Goal: Task Accomplishment & Management: Manage account settings

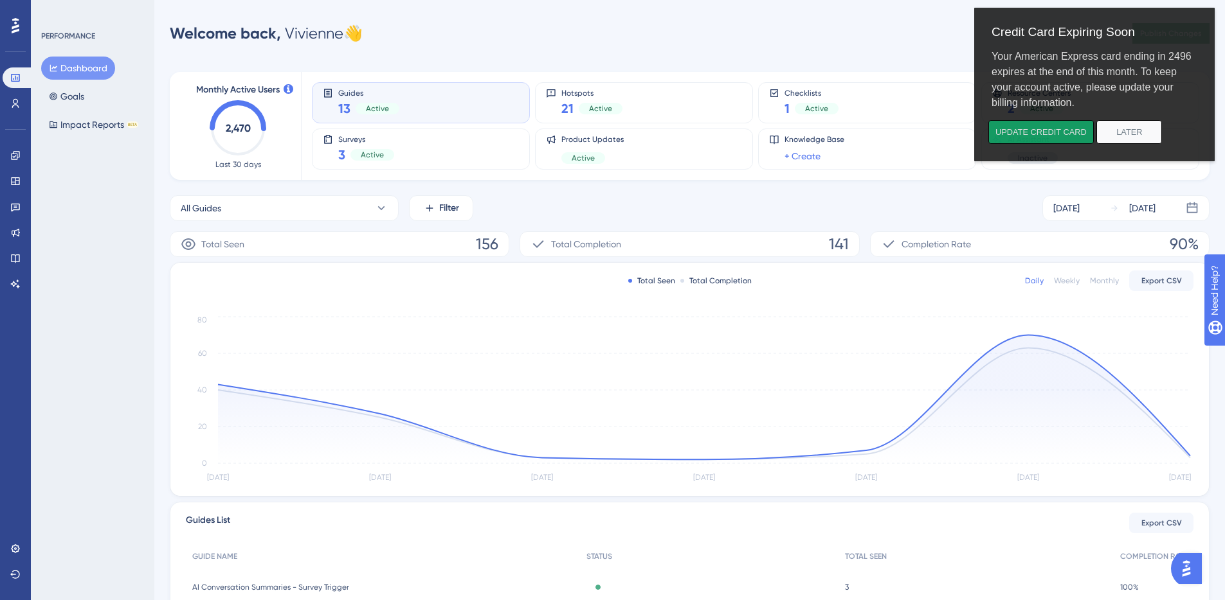
click at [1060, 134] on button "Update credit card" at bounding box center [1040, 132] width 105 height 24
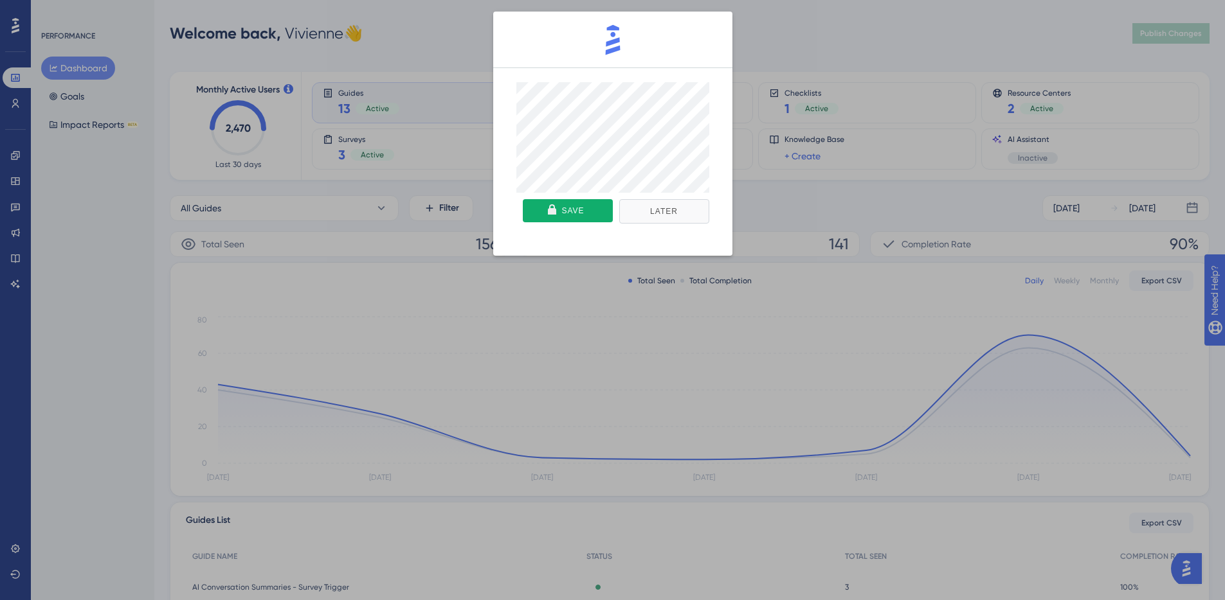
click at [676, 212] on button "Later" at bounding box center [664, 211] width 90 height 24
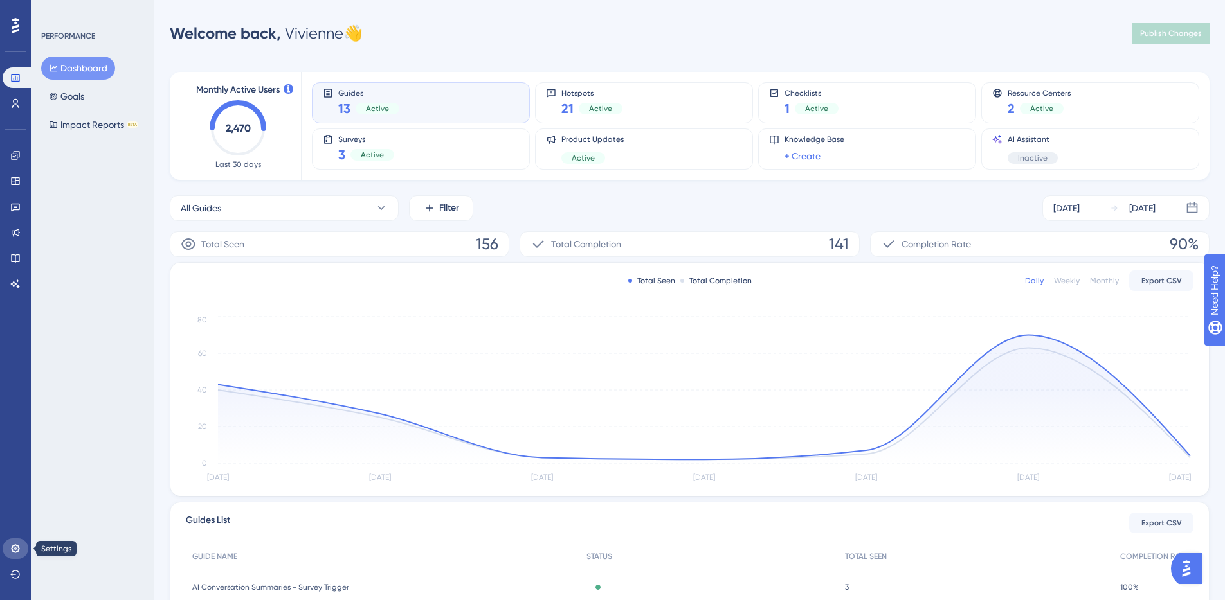
click at [19, 553] on icon at bounding box center [15, 549] width 10 height 10
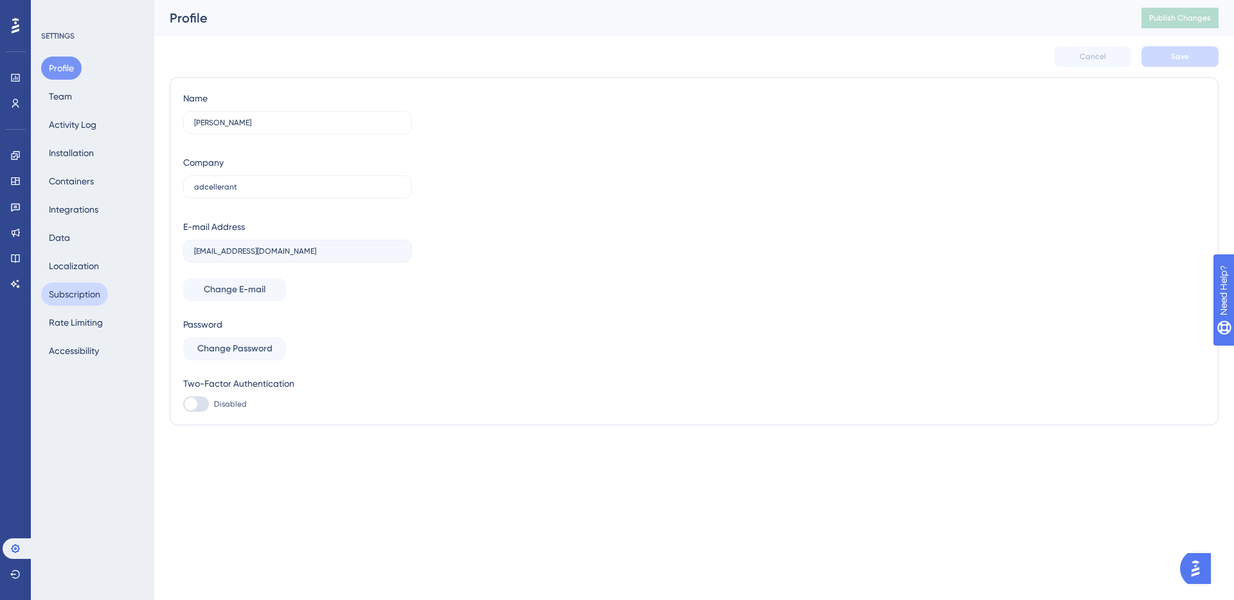
click at [103, 291] on button "Subscription" at bounding box center [74, 294] width 67 height 23
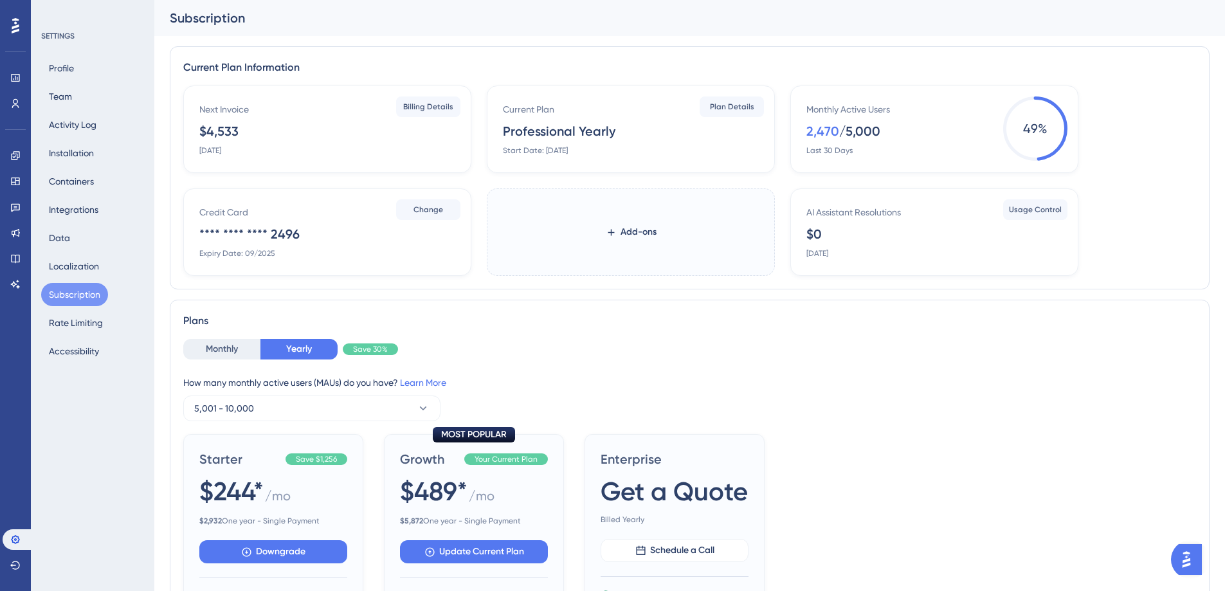
click at [390, 209] on div "Credit Card **** **** **** 2496 Expiry Date: 09/2025" at bounding box center [329, 231] width 261 height 54
click at [453, 207] on button "Change" at bounding box center [428, 209] width 64 height 21
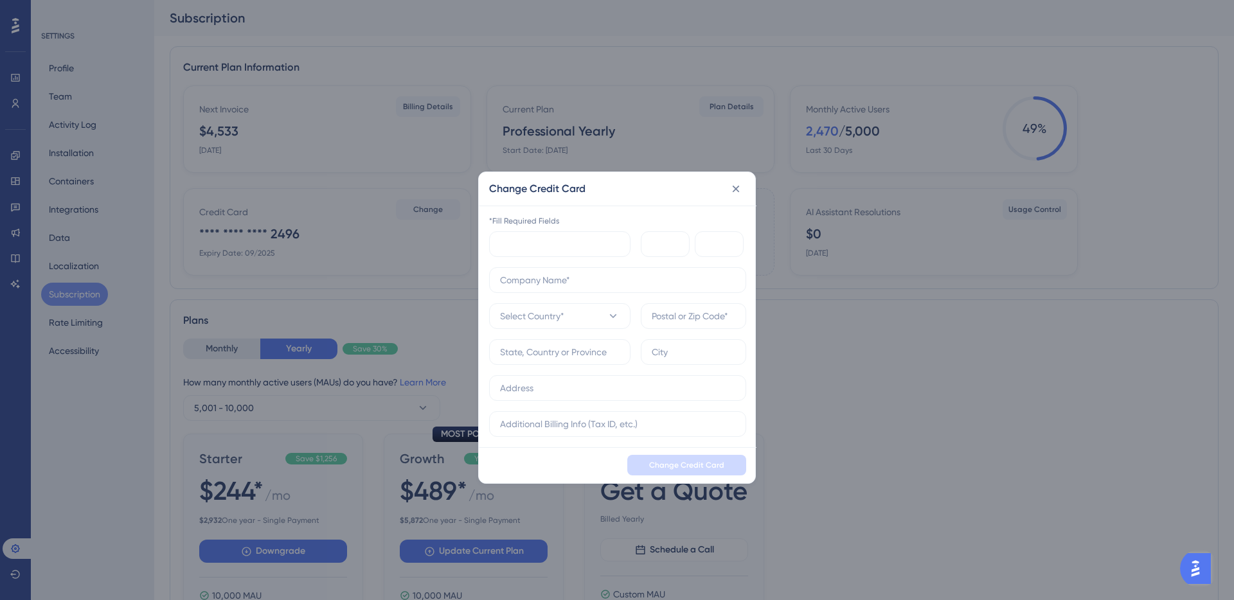
click at [625, 266] on div "*Fill Required Fields Select Country*" at bounding box center [617, 326] width 257 height 221
click at [630, 285] on input "text" at bounding box center [617, 280] width 235 height 14
type input "AdCellerant LLC"
click at [489, 303] on button "Select Country*" at bounding box center [559, 316] width 141 height 26
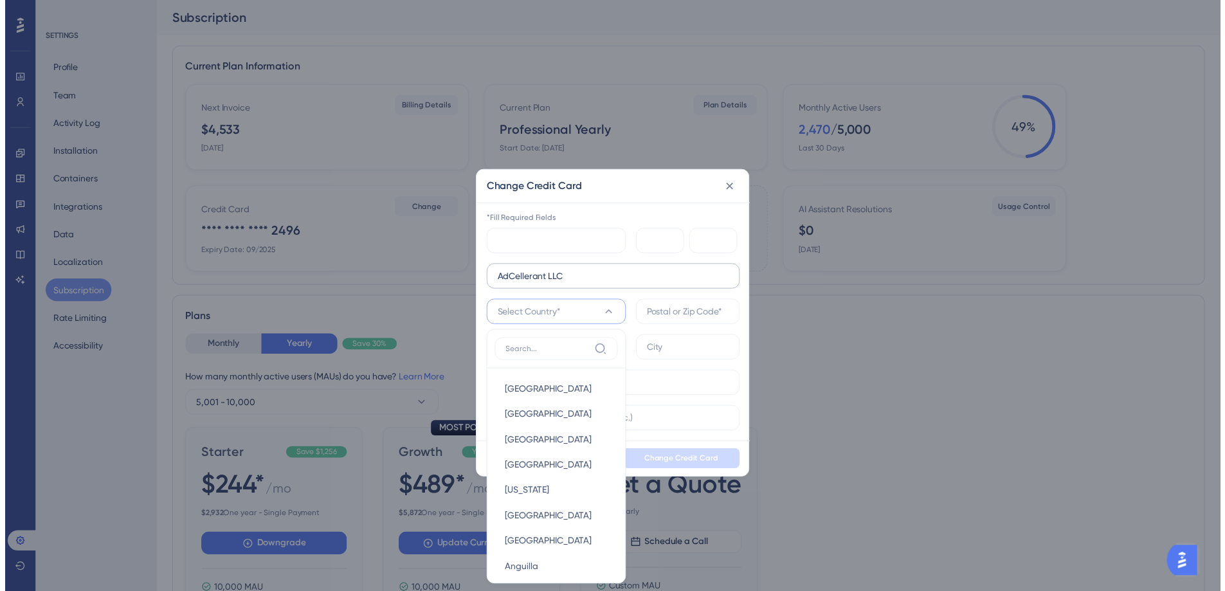
scroll to position [1, 0]
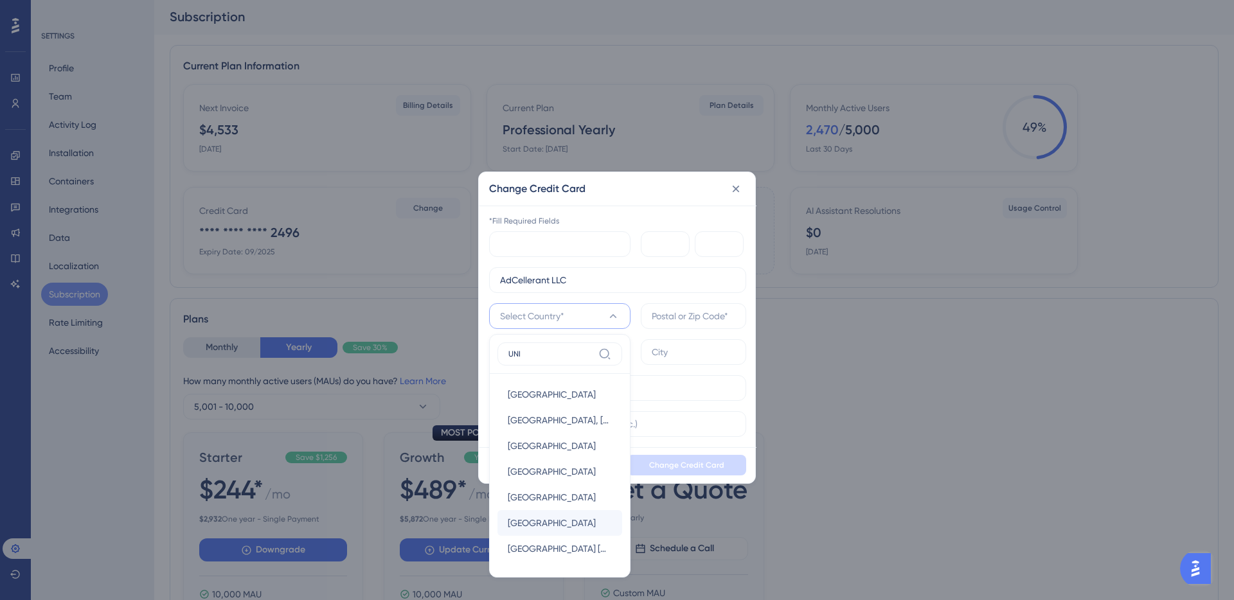
type input "UNI"
click at [558, 528] on span "[GEOGRAPHIC_DATA]" at bounding box center [552, 523] width 88 height 15
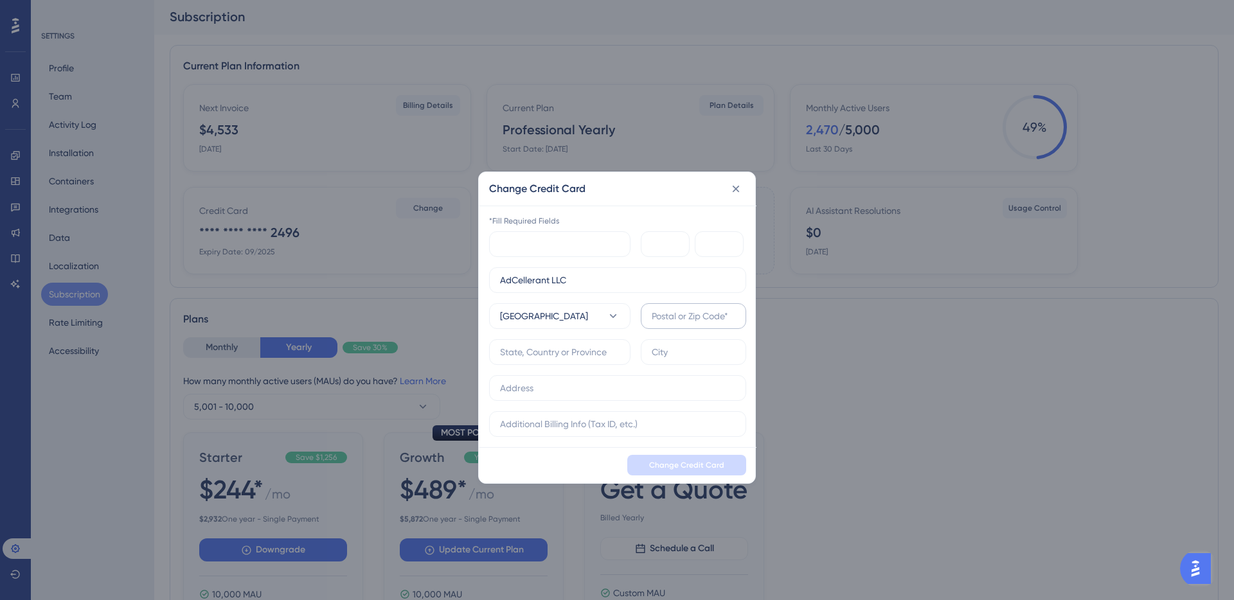
click at [705, 326] on label at bounding box center [693, 316] width 105 height 26
click at [705, 323] on input "text" at bounding box center [694, 316] width 84 height 14
type input "80220"
type input "[US_STATE]"
type input "[GEOGRAPHIC_DATA]"
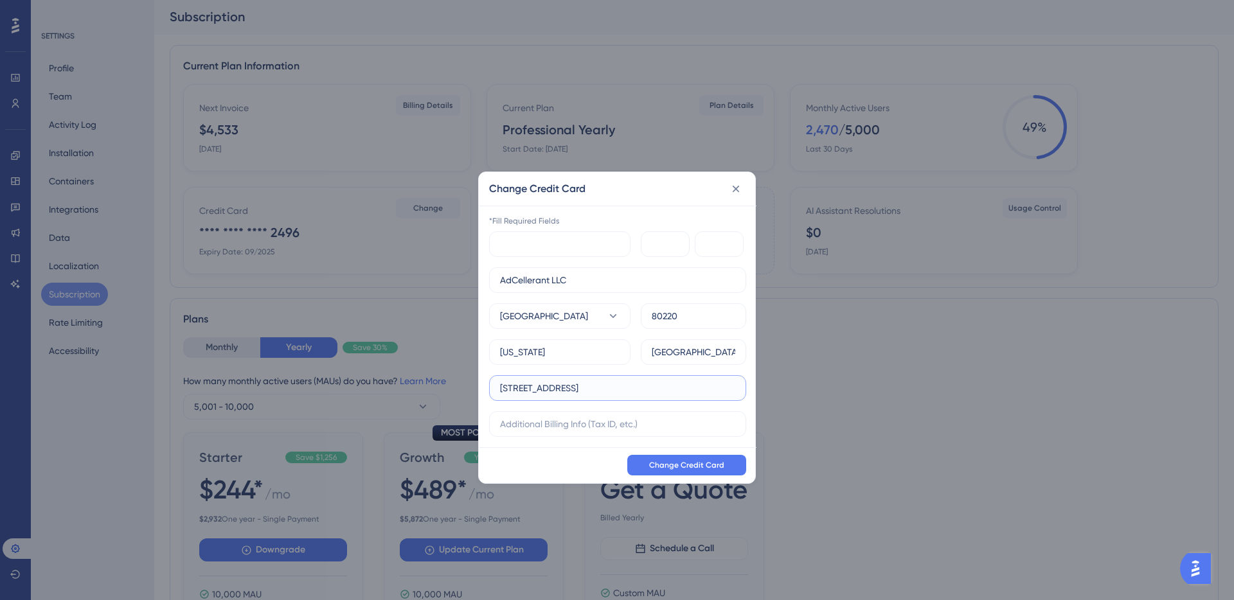
type input "[STREET_ADDRESS]"
paste input "[STREET_ADDRESS]"
click at [603, 391] on input "[STREET_ADDRESS]" at bounding box center [617, 388] width 235 height 14
type input "[STREET_ADDRESS]"
click at [699, 468] on span "Change Credit Card" at bounding box center [686, 465] width 75 height 10
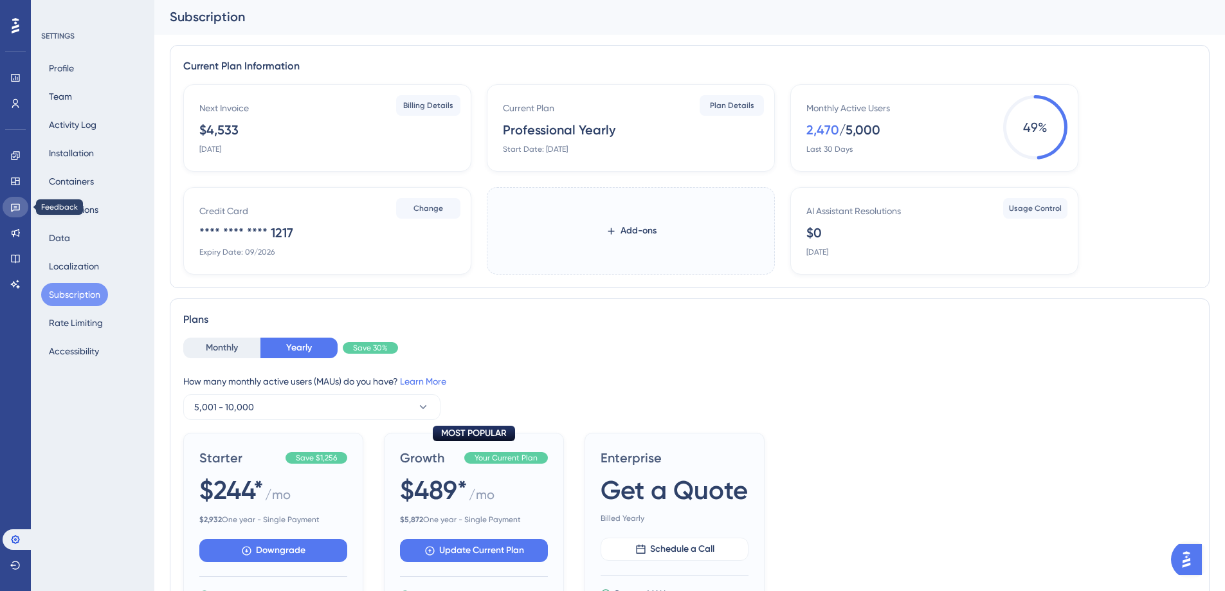
click at [23, 204] on link at bounding box center [16, 207] width 26 height 21
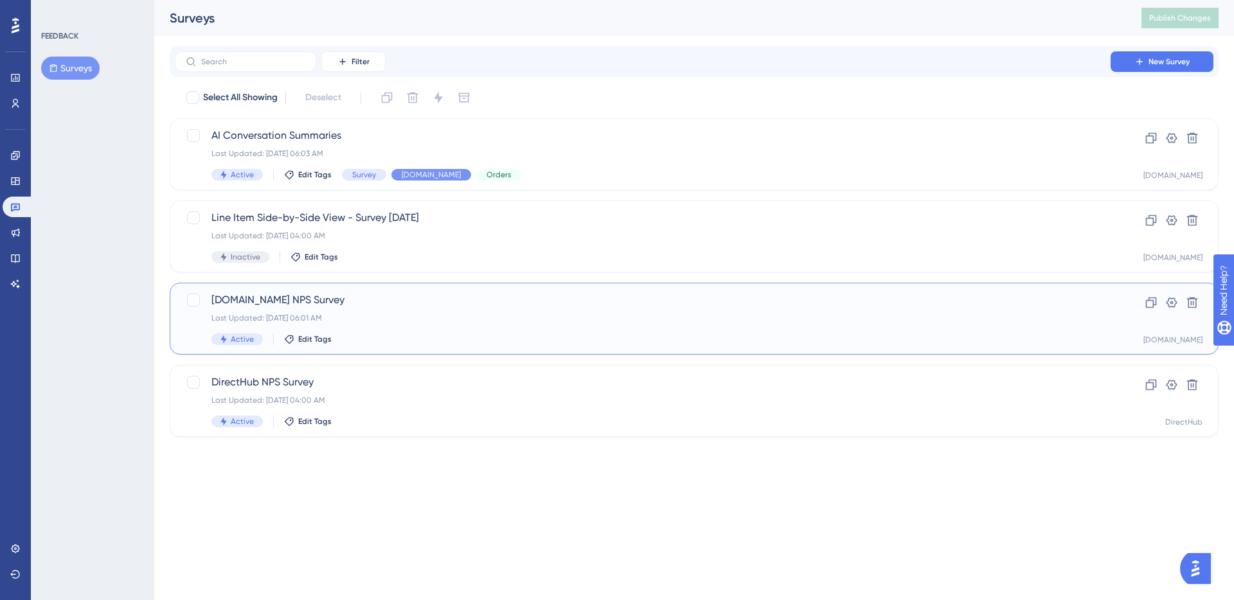
click at [370, 321] on div "Last Updated: [DATE] 06:01 AM" at bounding box center [643, 318] width 863 height 10
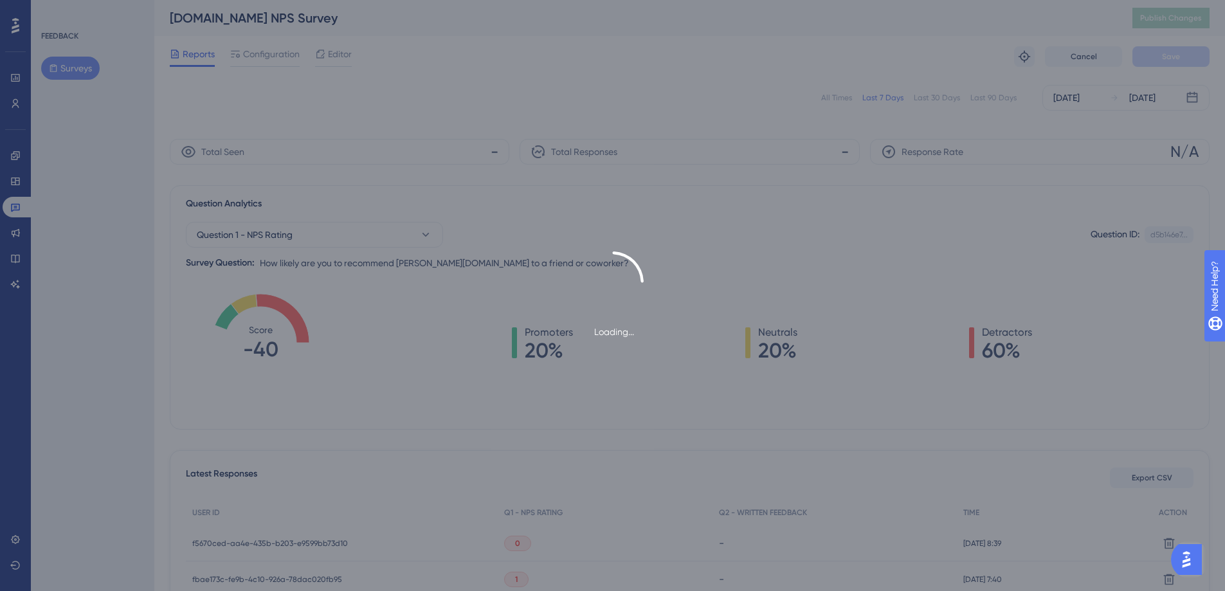
click at [1079, 103] on div "Loading..." at bounding box center [612, 295] width 1225 height 591
click at [1088, 99] on div "Loading..." at bounding box center [612, 295] width 1225 height 591
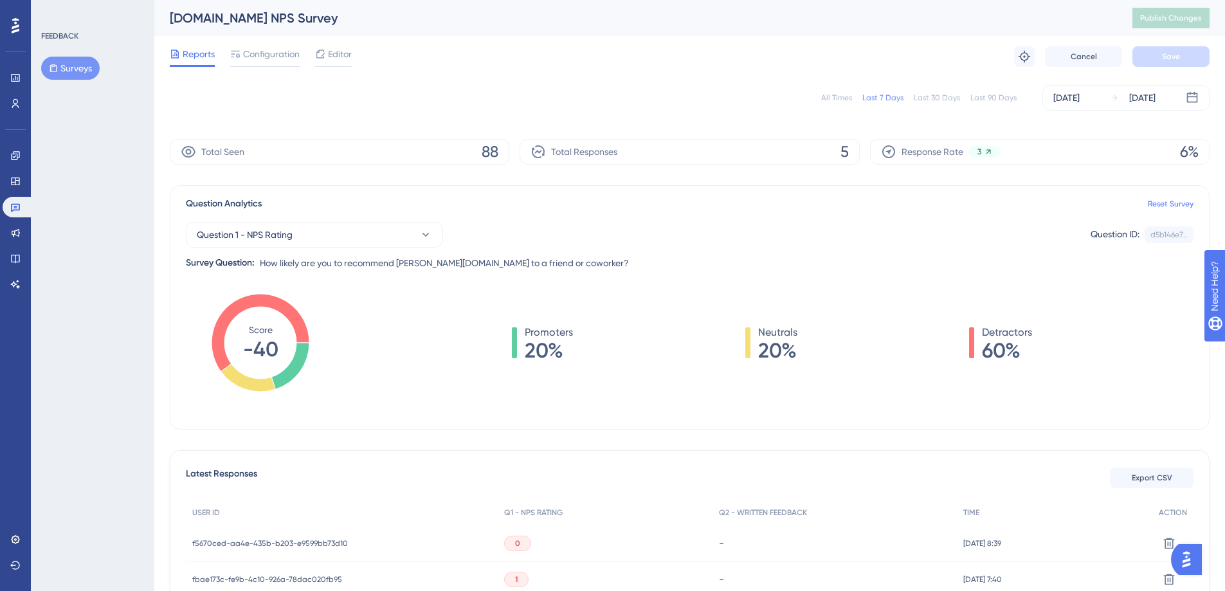
click at [1079, 99] on div "[DATE]" at bounding box center [1066, 97] width 26 height 15
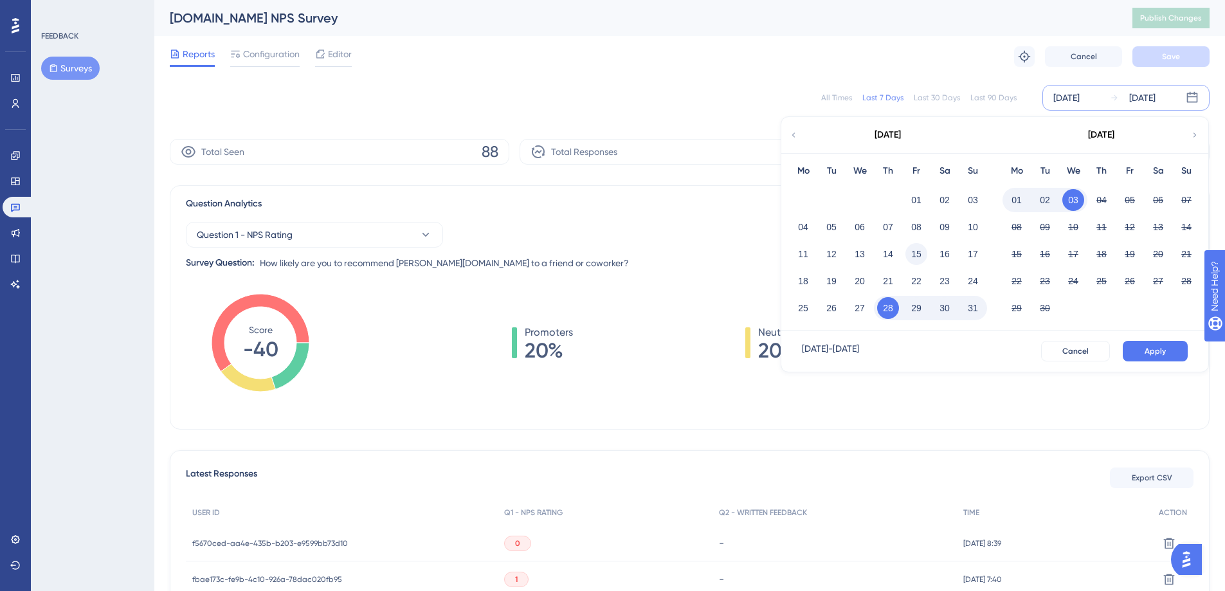
drag, startPoint x: 921, startPoint y: 201, endPoint x: 910, endPoint y: 251, distance: 51.3
click at [921, 201] on button "01" at bounding box center [916, 200] width 22 height 22
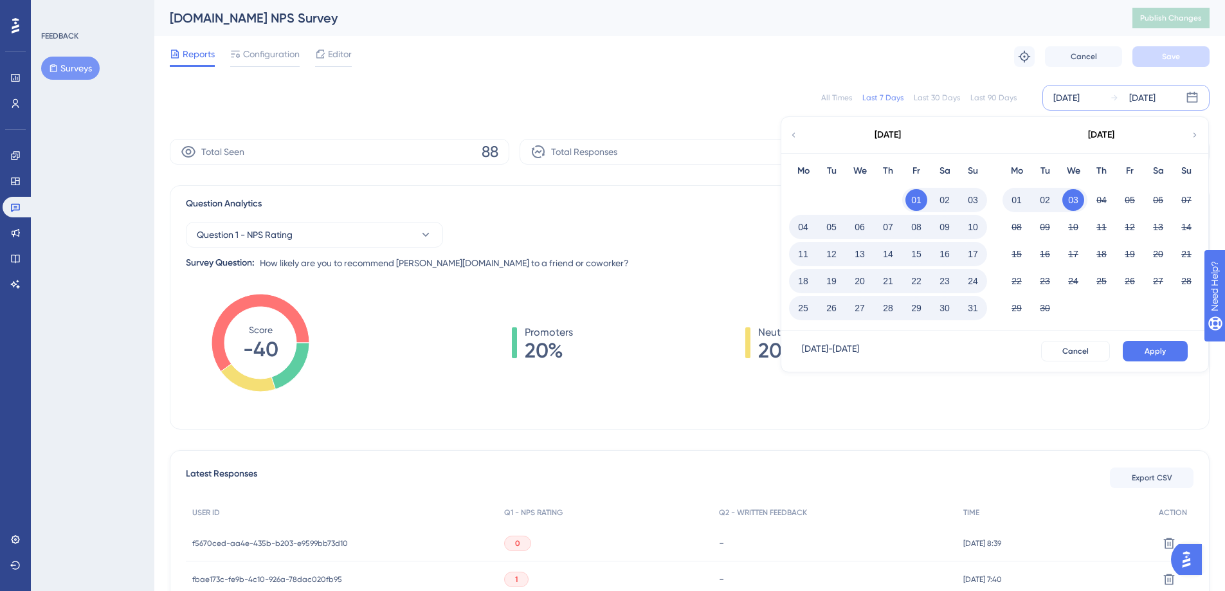
click at [892, 307] on button "28" at bounding box center [888, 308] width 22 height 22
click at [1164, 347] on span "Apply" at bounding box center [1154, 351] width 21 height 10
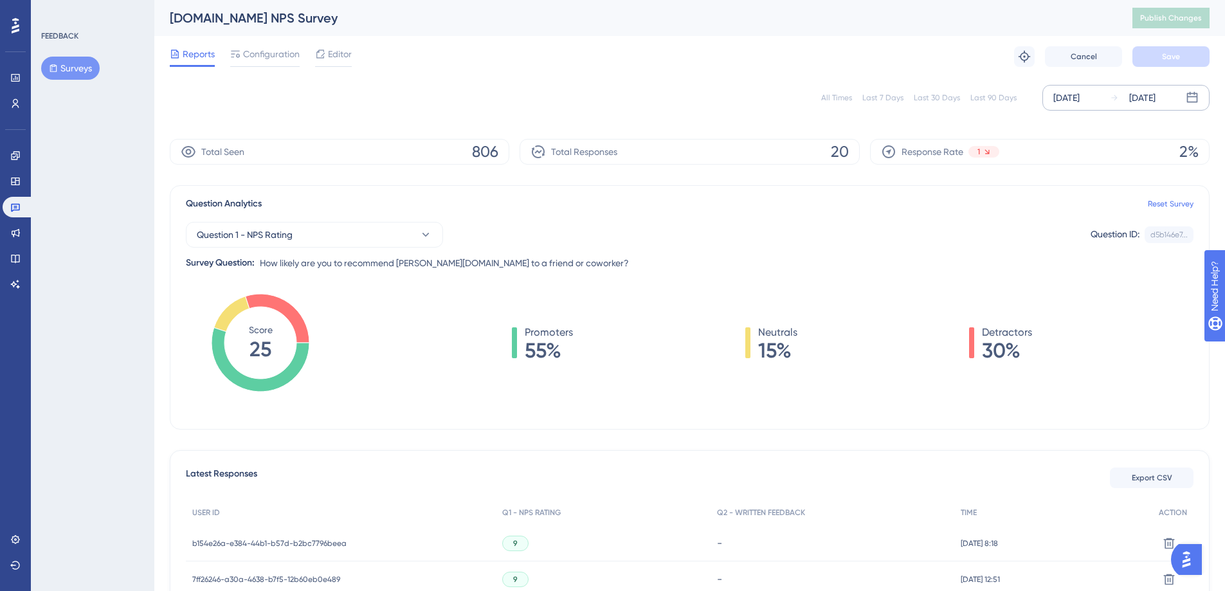
click at [1155, 99] on div "[DATE]" at bounding box center [1142, 97] width 26 height 15
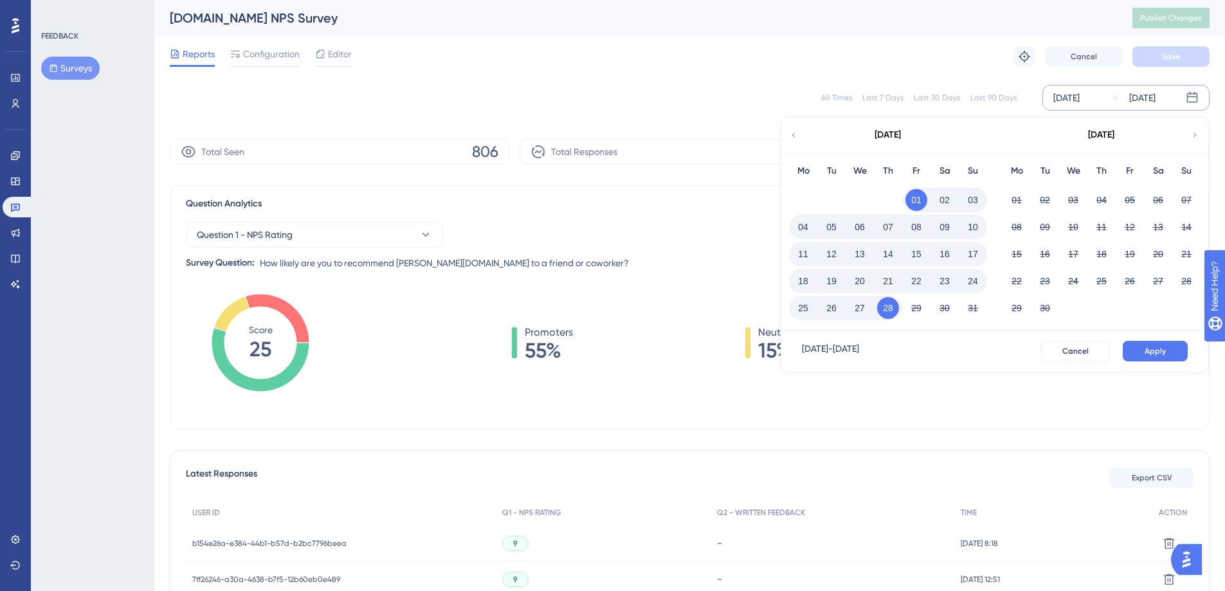
click at [921, 208] on button "01" at bounding box center [916, 200] width 22 height 22
click at [970, 310] on button "31" at bounding box center [973, 308] width 22 height 22
click at [1144, 346] on span "Apply" at bounding box center [1154, 351] width 21 height 10
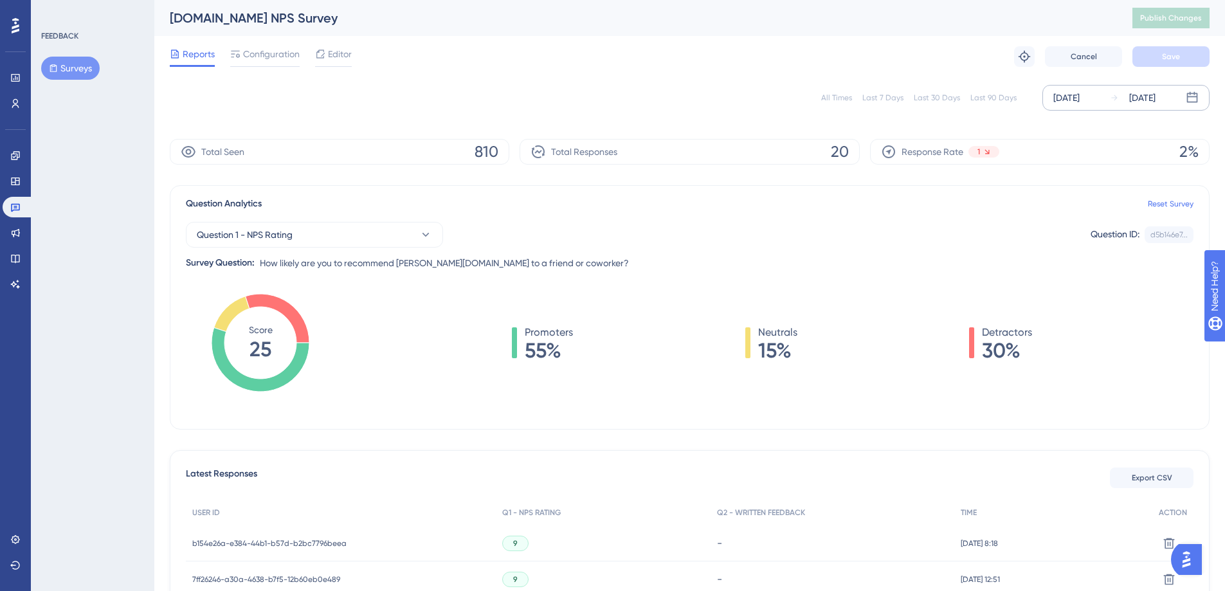
click at [678, 69] on div "Reports Configuration Editor Troubleshoot Cancel Save" at bounding box center [690, 56] width 1040 height 41
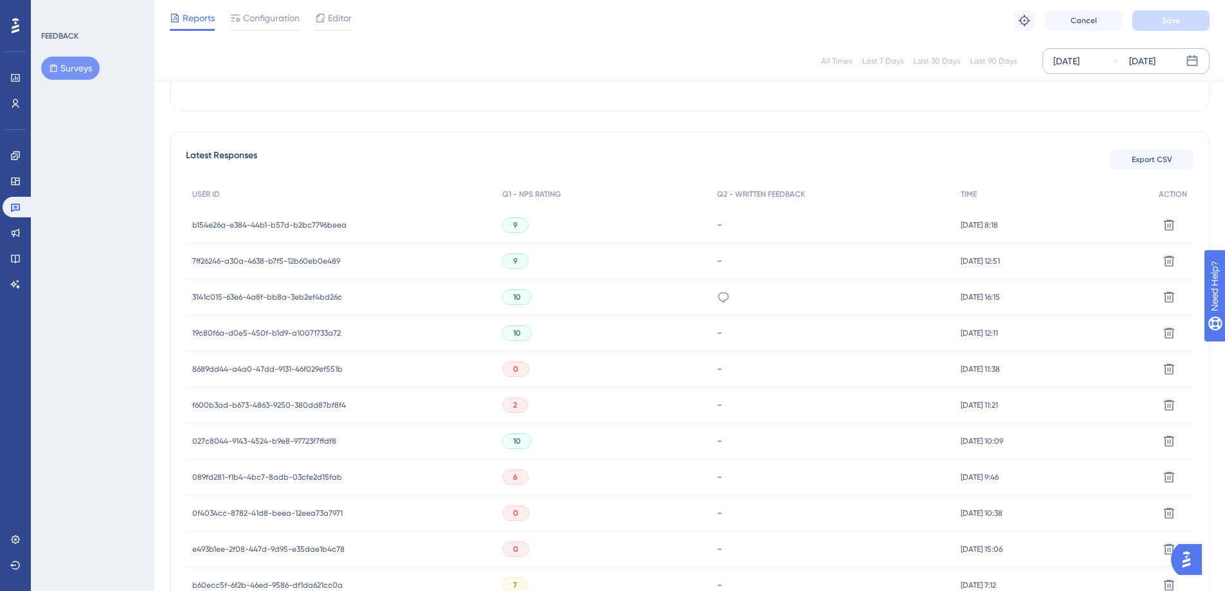
scroll to position [379, 0]
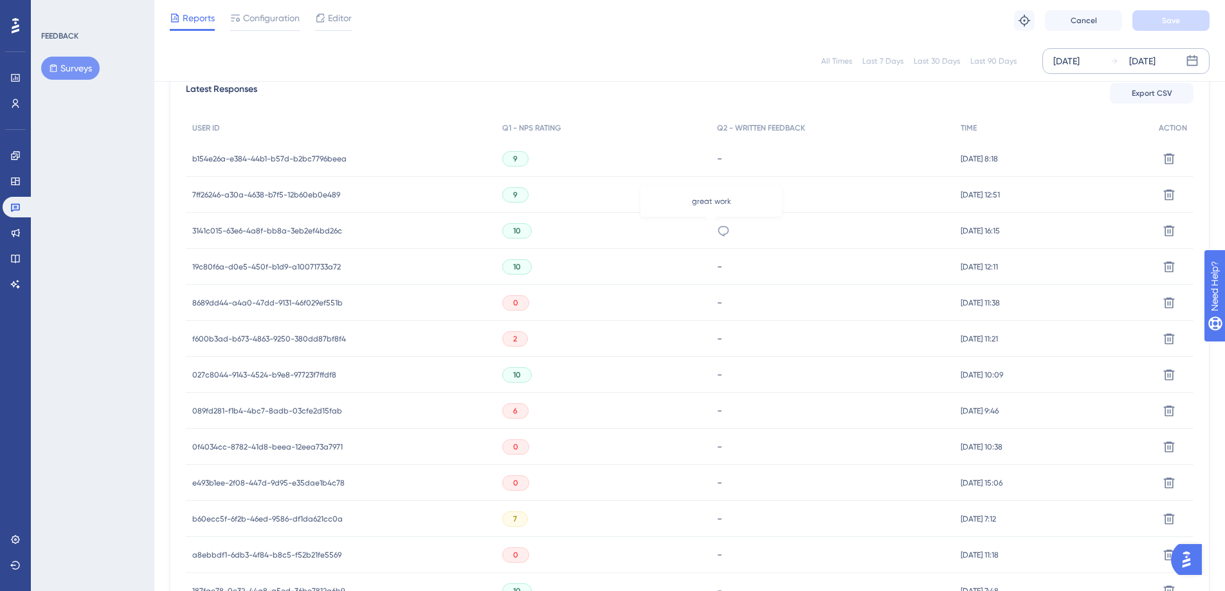
click at [717, 234] on icon at bounding box center [723, 230] width 13 height 13
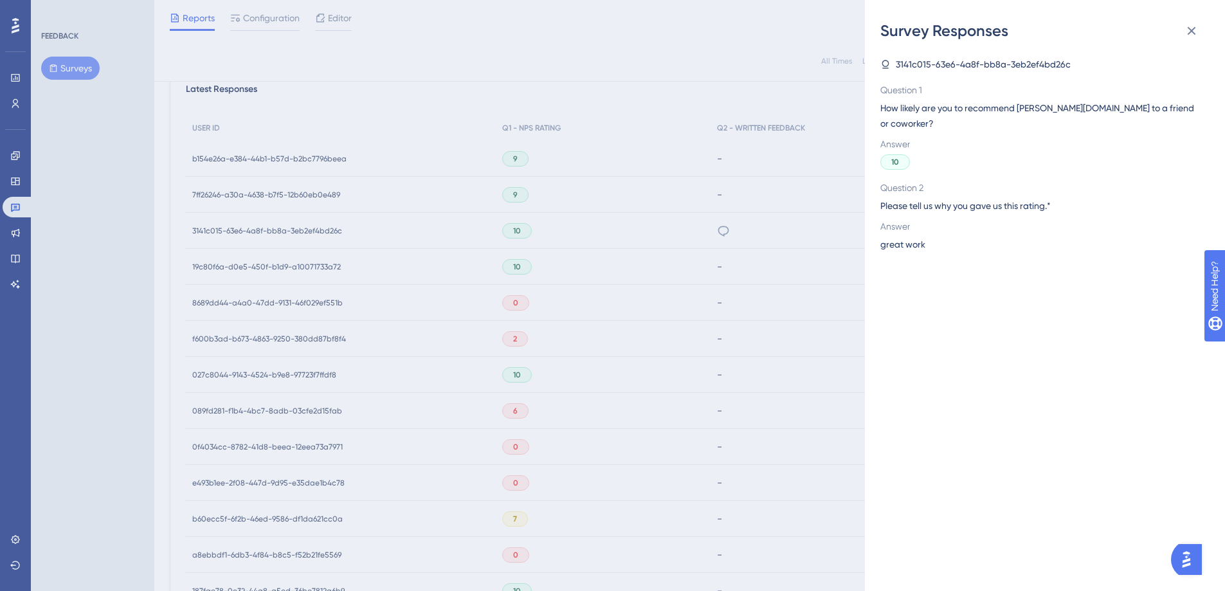
click at [736, 204] on div "Survey Responses 3141c015-63e6-4a8f-bb8a-3eb2ef4bd26c Question 1 How likely are…" at bounding box center [612, 295] width 1225 height 591
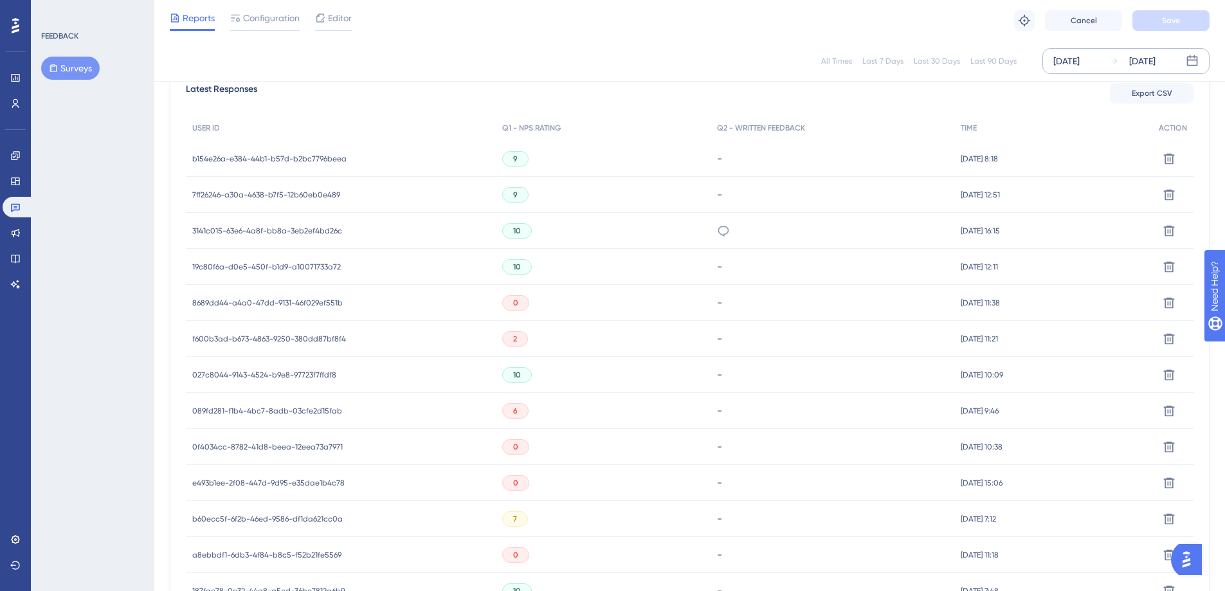
scroll to position [602, 0]
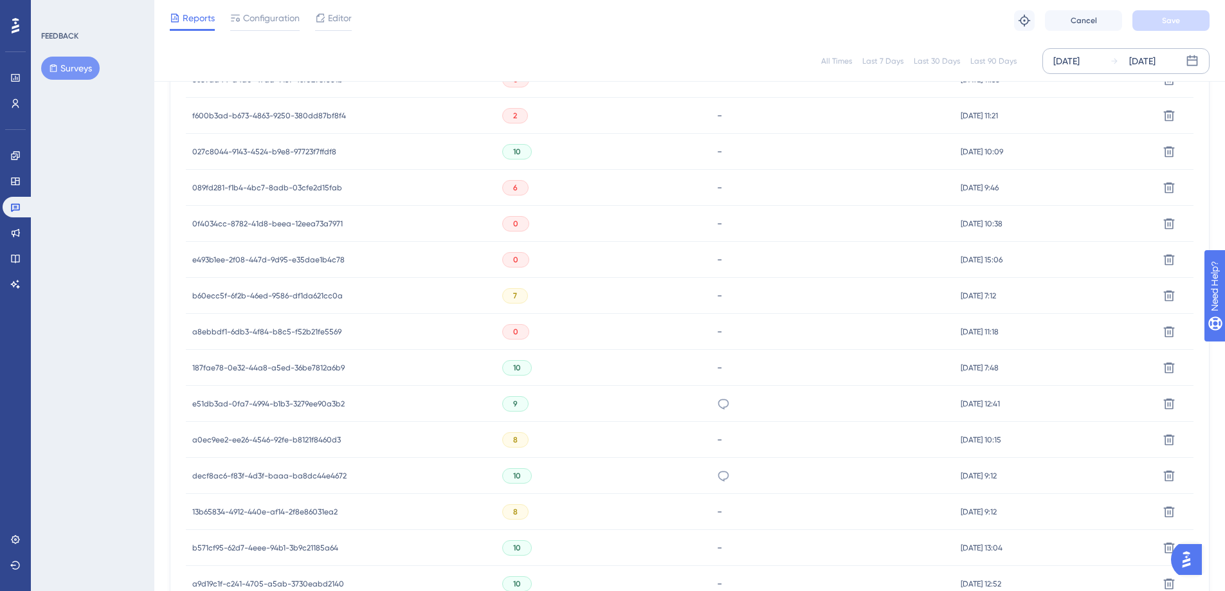
click at [718, 406] on div "Huge offering. Timely assistance." at bounding box center [832, 404] width 244 height 36
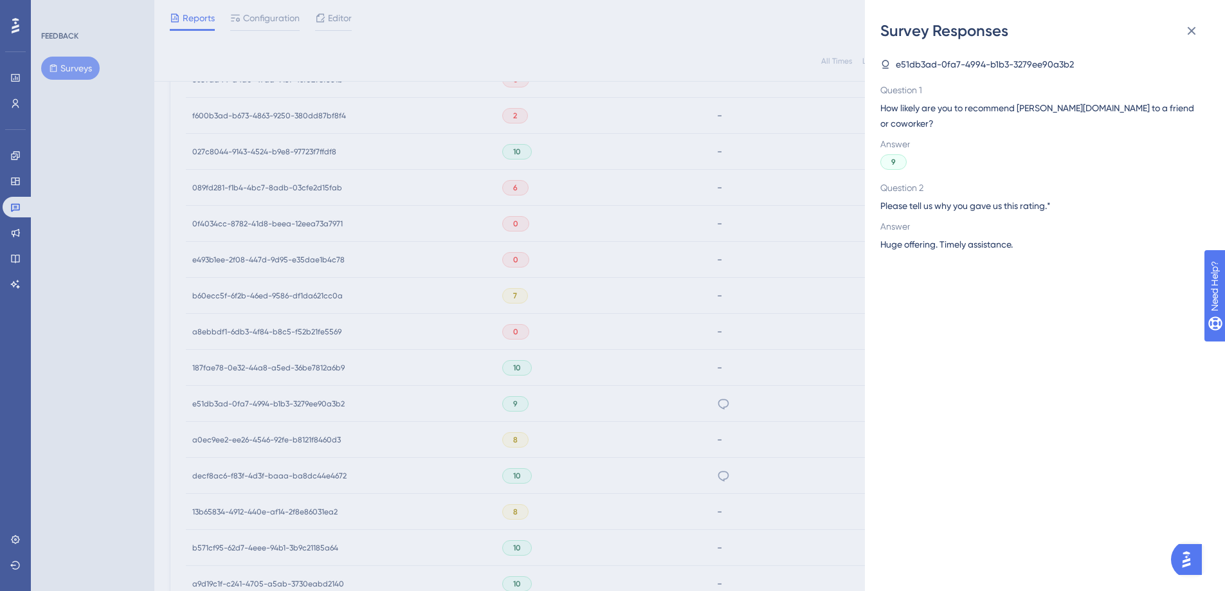
click at [977, 237] on span "Huge offering. Timely assistance." at bounding box center [946, 244] width 132 height 15
click at [981, 237] on span "Huge offering. Timely assistance." at bounding box center [946, 244] width 132 height 15
copy span "Huge offering. Timely assistance."
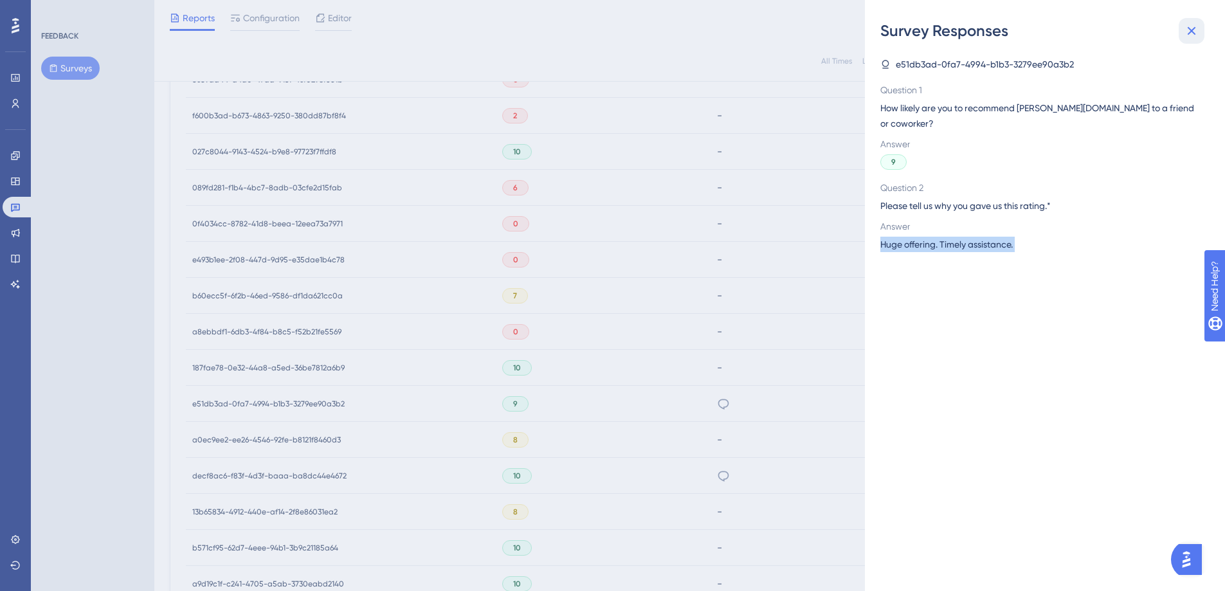
click at [1182, 32] on button at bounding box center [1191, 31] width 26 height 26
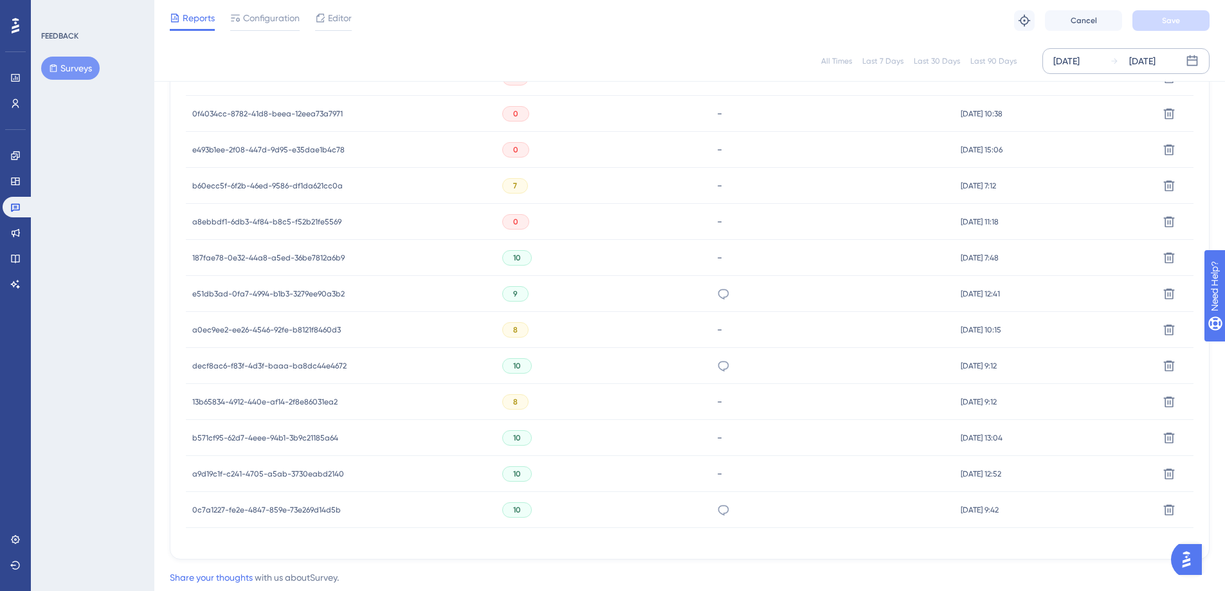
scroll to position [748, 0]
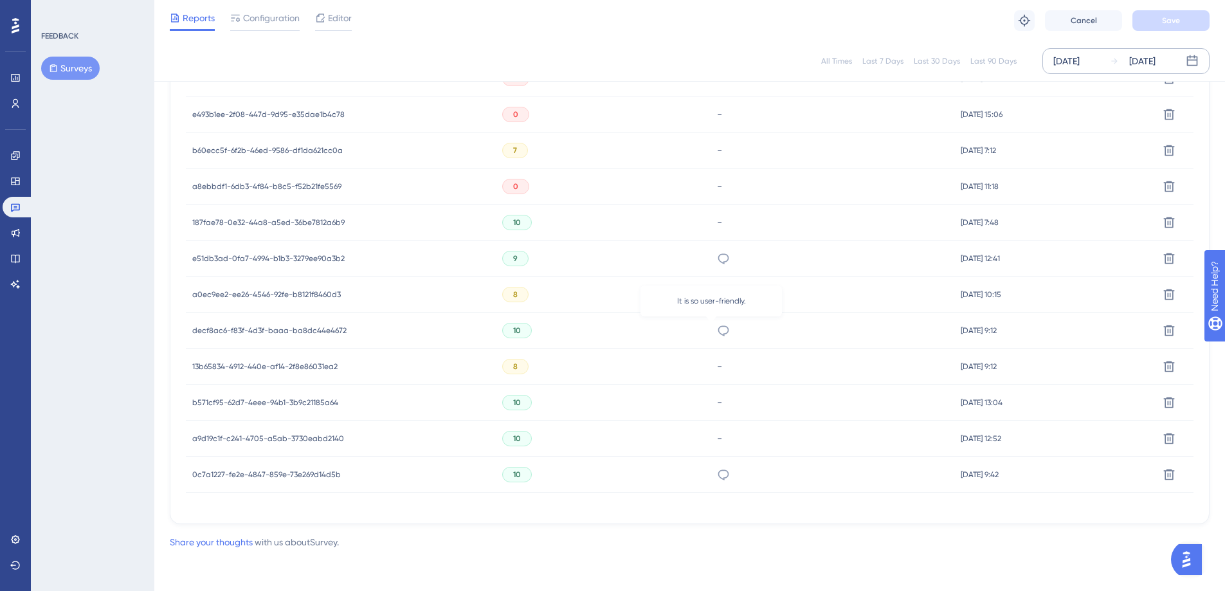
click at [717, 331] on icon at bounding box center [723, 330] width 13 height 13
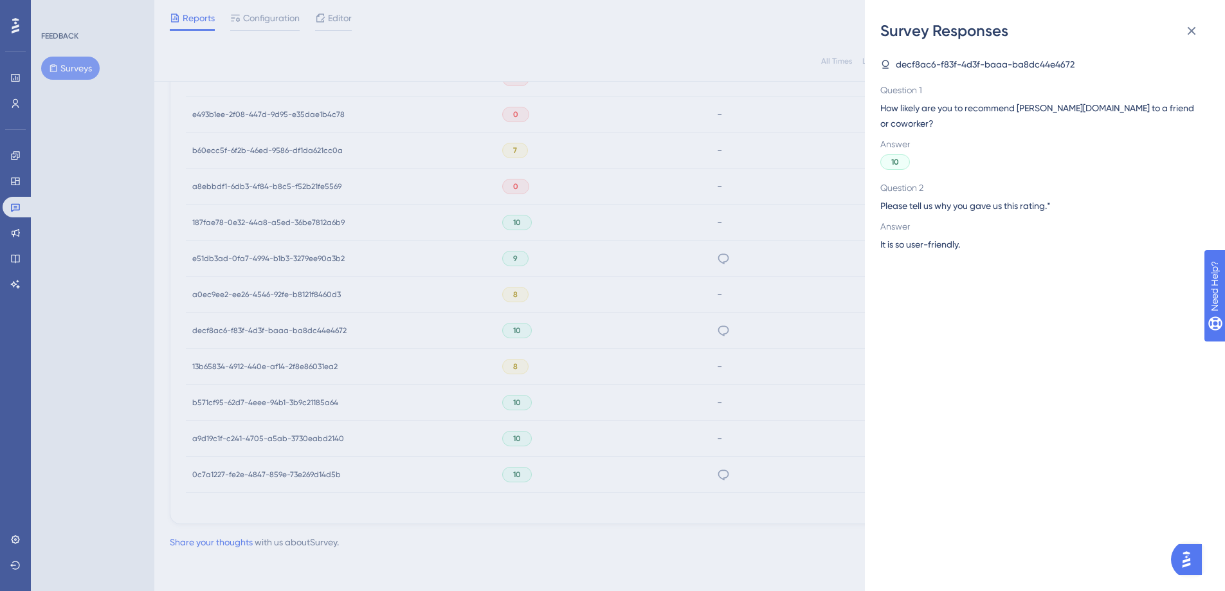
click at [932, 237] on span "It is so user-friendly." at bounding box center [920, 244] width 80 height 15
copy span "It is so user-friendly."
click at [720, 467] on div "Survey Responses decf8ac6-f83f-4d3f-baaa-ba8dc44e4672 Question 1 How likely are…" at bounding box center [612, 295] width 1225 height 591
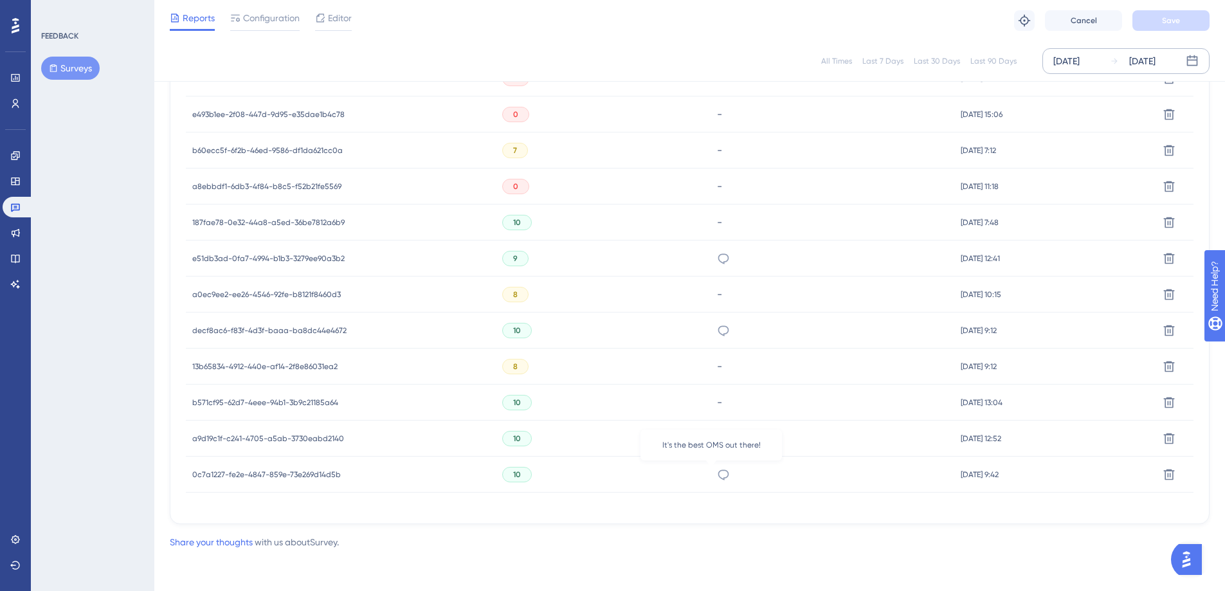
click at [717, 480] on icon at bounding box center [723, 474] width 13 height 13
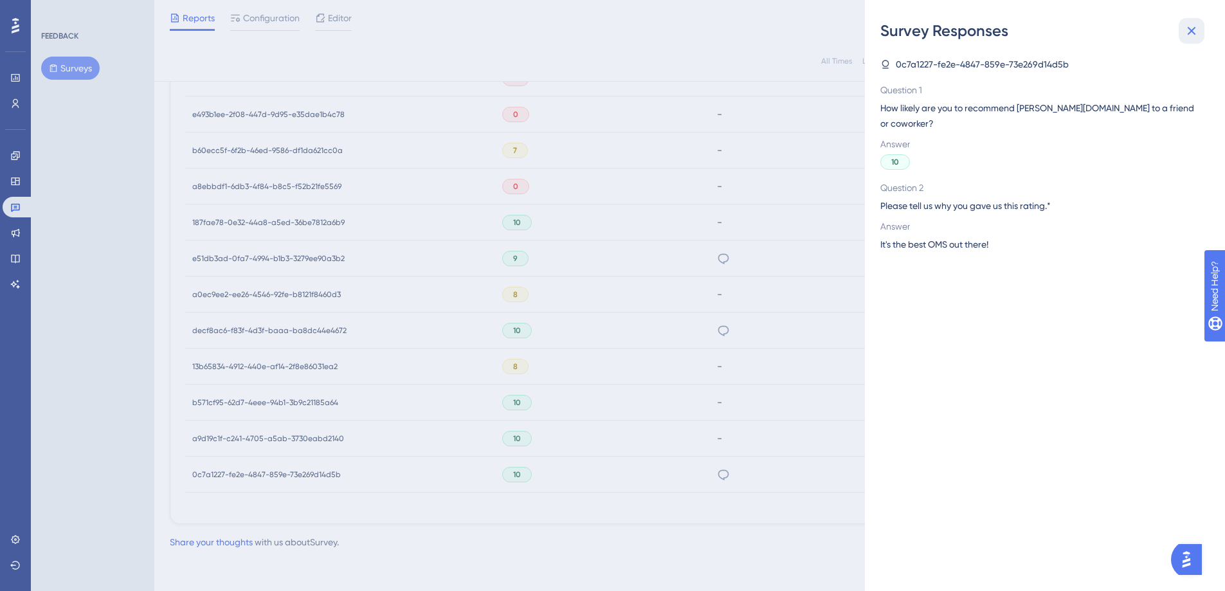
click at [1194, 42] on button at bounding box center [1191, 31] width 26 height 26
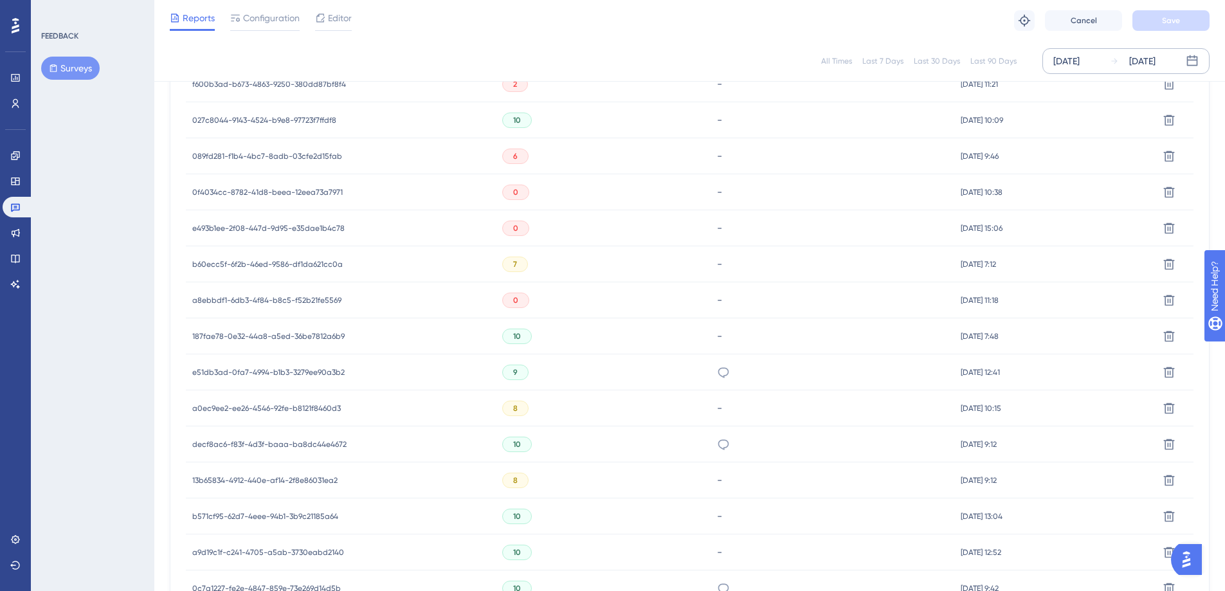
scroll to position [690, 0]
